Goal: Information Seeking & Learning: Find specific fact

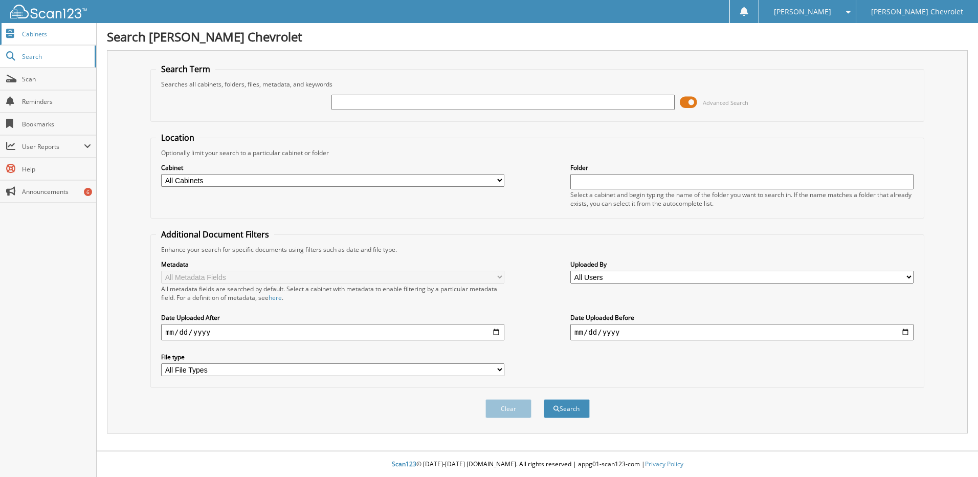
click at [43, 37] on span "Cabinets" at bounding box center [56, 34] width 69 height 9
click at [47, 75] on span "Scan" at bounding box center [56, 79] width 69 height 9
click at [385, 96] on input "text" at bounding box center [503, 102] width 343 height 15
type input "2118472"
click at [544, 399] on button "Search" at bounding box center [567, 408] width 46 height 19
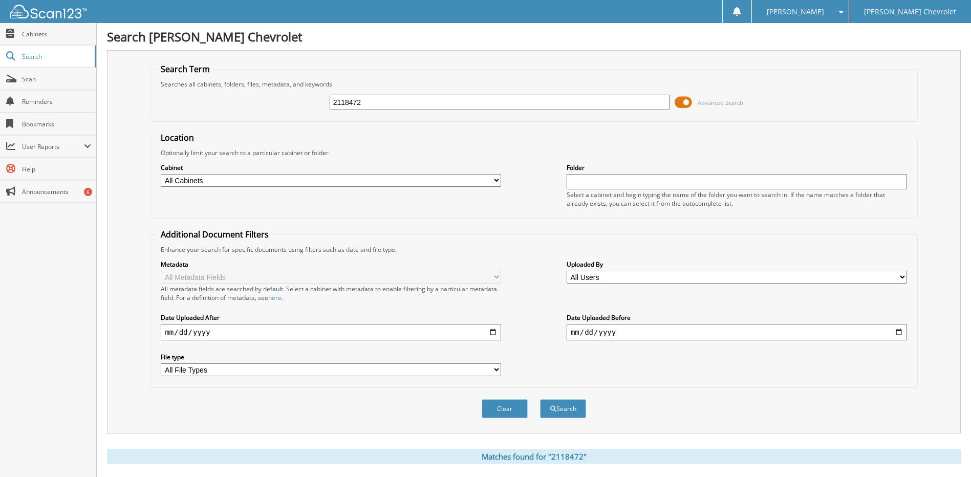
click at [342, 101] on input "2118472" at bounding box center [499, 102] width 340 height 15
type input "2018472"
click at [540, 399] on button "Search" at bounding box center [563, 408] width 46 height 19
drag, startPoint x: 0, startPoint y: 0, endPoint x: 327, endPoint y: 101, distance: 342.8
click at [327, 101] on div "2018472 Advanced Search" at bounding box center [534, 103] width 756 height 28
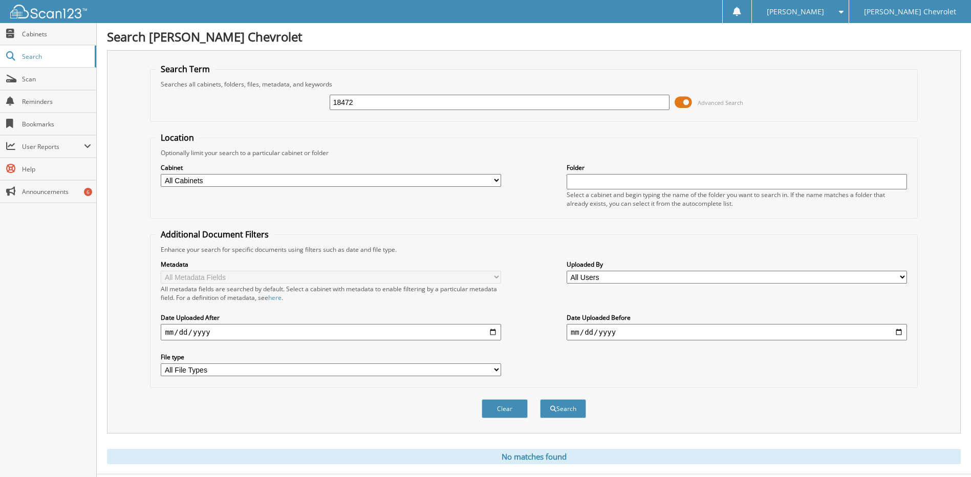
type input "18472"
click at [540, 399] on button "Search" at bounding box center [563, 408] width 46 height 19
click at [347, 101] on input "18472" at bounding box center [499, 102] width 340 height 15
click at [335, 103] on input "18472" at bounding box center [499, 102] width 340 height 15
click at [364, 104] on input "18472" at bounding box center [499, 102] width 340 height 15
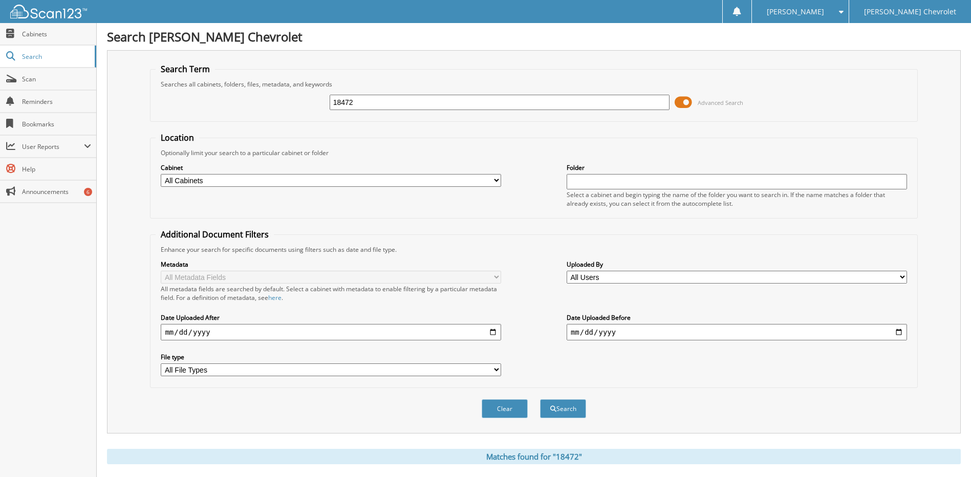
click at [540, 399] on button "Search" at bounding box center [563, 408] width 46 height 19
click at [40, 41] on link "Cabinets" at bounding box center [48, 34] width 96 height 22
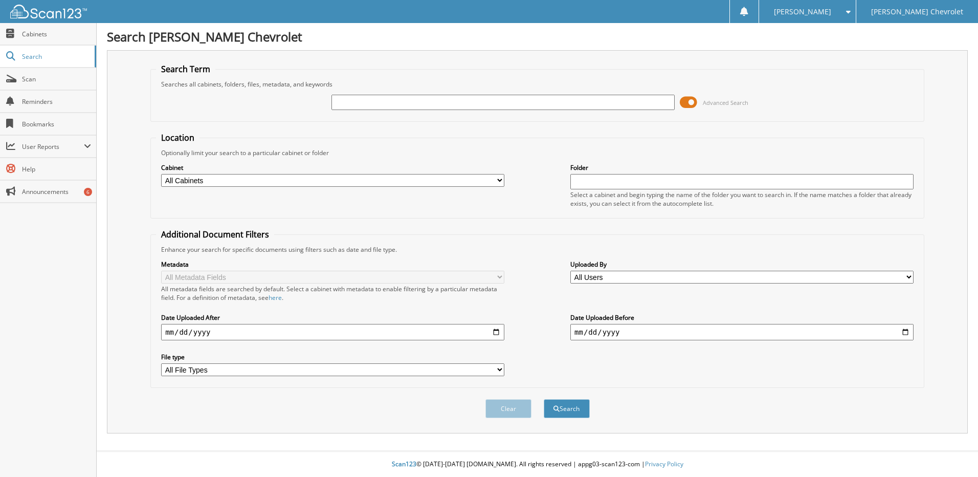
click at [52, 34] on span "Cabinets" at bounding box center [56, 34] width 69 height 9
